Goal: Task Accomplishment & Management: Manage account settings

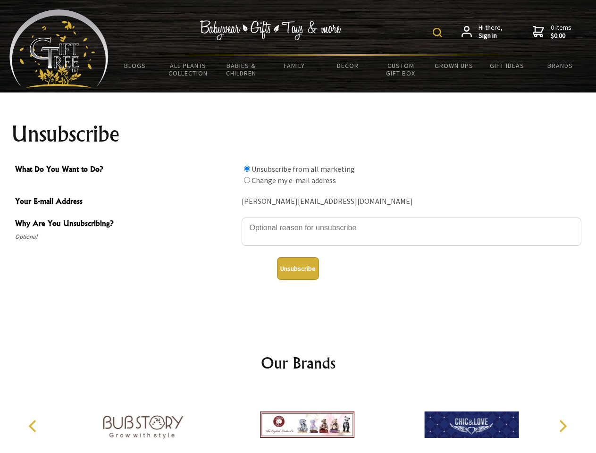
click at [439, 33] on img at bounding box center [437, 32] width 9 height 9
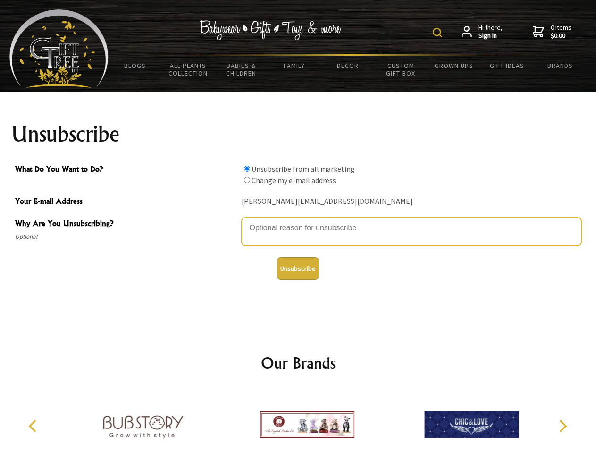
click at [298, 221] on textarea "Why Are You Unsubscribing?" at bounding box center [412, 232] width 340 height 28
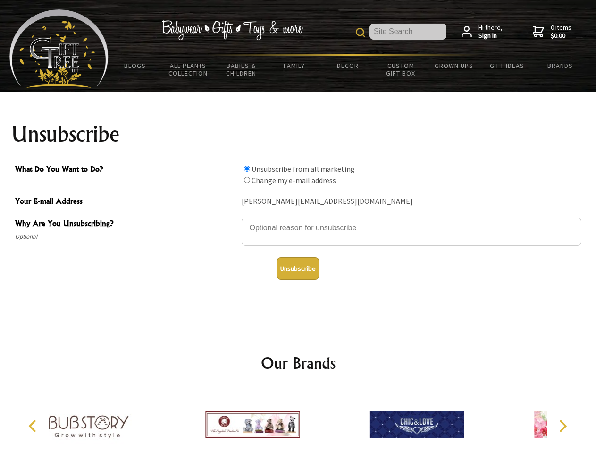
click at [247, 168] on input "What Do You Want to Do?" at bounding box center [247, 169] width 6 height 6
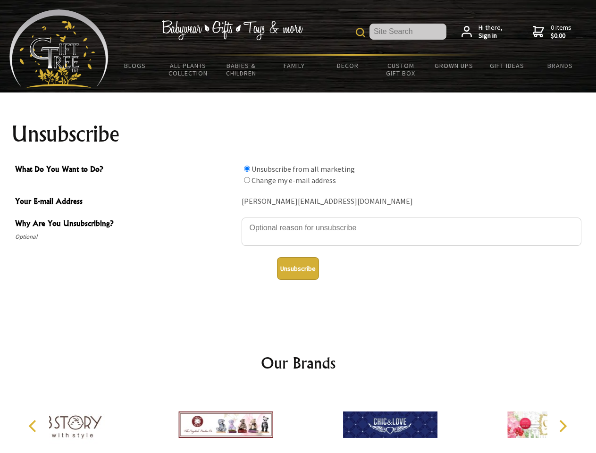
click at [247, 180] on input "What Do You Want to Do?" at bounding box center [247, 180] width 6 height 6
radio input "true"
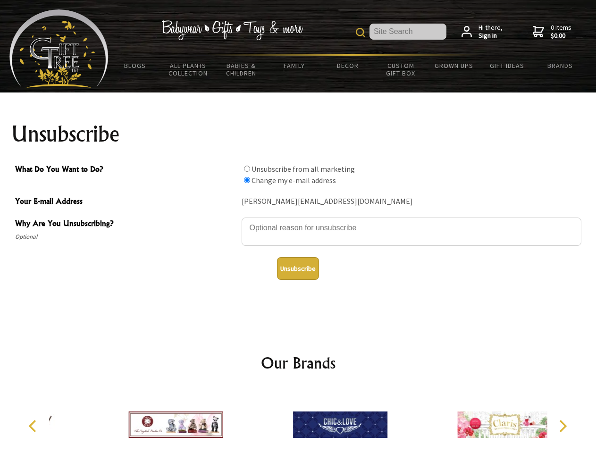
click at [298, 268] on button "Unsubscribe" at bounding box center [298, 268] width 42 height 23
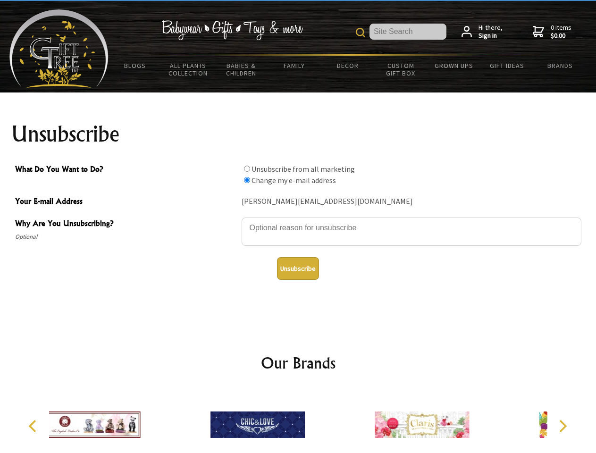
click at [298, 421] on img at bounding box center [257, 424] width 94 height 71
click at [34, 426] on icon "Previous" at bounding box center [33, 426] width 12 height 12
click at [562, 426] on icon "Next" at bounding box center [562, 426] width 12 height 12
